Goal: Find specific page/section: Find specific page/section

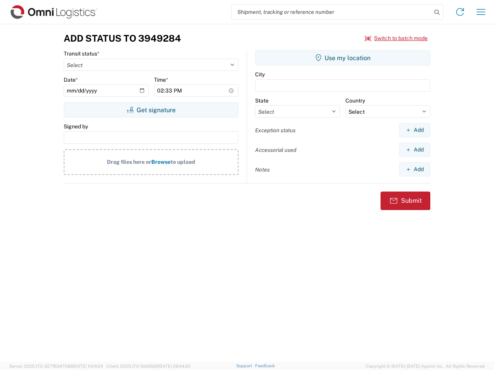
click at [331, 12] on input "search" at bounding box center [332, 12] width 200 height 15
click at [437, 12] on icon at bounding box center [436, 12] width 11 height 11
click at [460, 12] on icon at bounding box center [460, 12] width 12 height 12
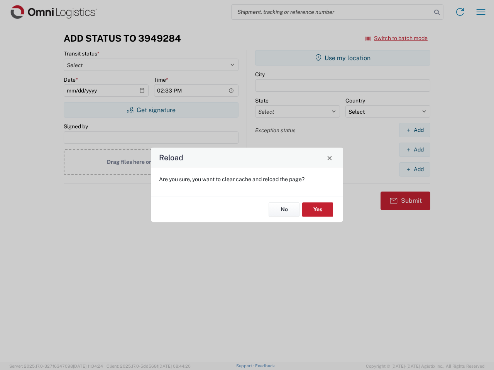
click at [481, 12] on div "Reload Are you sure, you want to clear cache and reload the page? No Yes" at bounding box center [247, 185] width 494 height 370
click at [396, 38] on div "Reload Are you sure, you want to clear cache and reload the page? No Yes" at bounding box center [247, 185] width 494 height 370
click at [151, 110] on div "Reload Are you sure, you want to clear cache and reload the page? No Yes" at bounding box center [247, 185] width 494 height 370
click at [343, 58] on div "Reload Are you sure, you want to clear cache and reload the page? No Yes" at bounding box center [247, 185] width 494 height 370
click at [414, 130] on div "Reload Are you sure, you want to clear cache and reload the page? No Yes" at bounding box center [247, 185] width 494 height 370
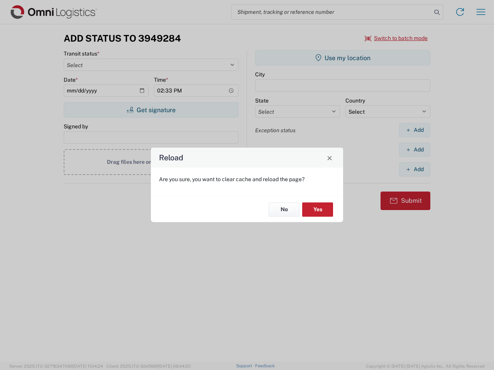
click at [414, 150] on div "Reload Are you sure, you want to clear cache and reload the page? No Yes" at bounding box center [247, 185] width 494 height 370
click at [414, 169] on div "Reload Are you sure, you want to clear cache and reload the page? No Yes" at bounding box center [247, 185] width 494 height 370
